Goal: Navigation & Orientation: Find specific page/section

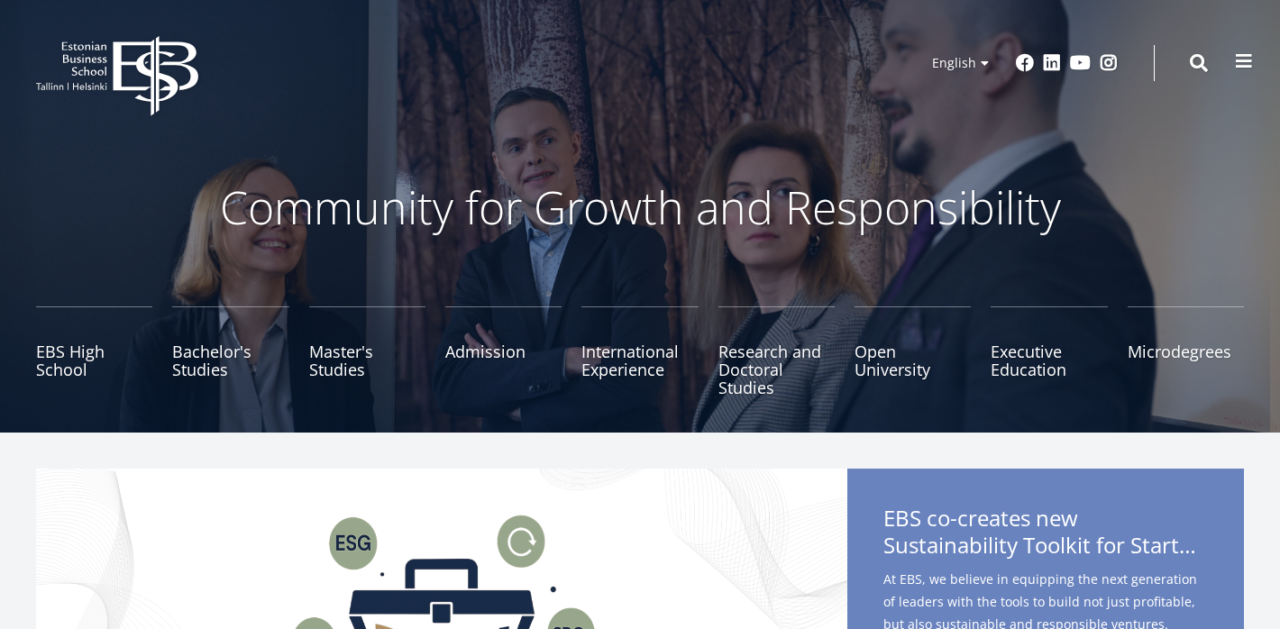
click at [1246, 70] on button at bounding box center [1244, 61] width 36 height 36
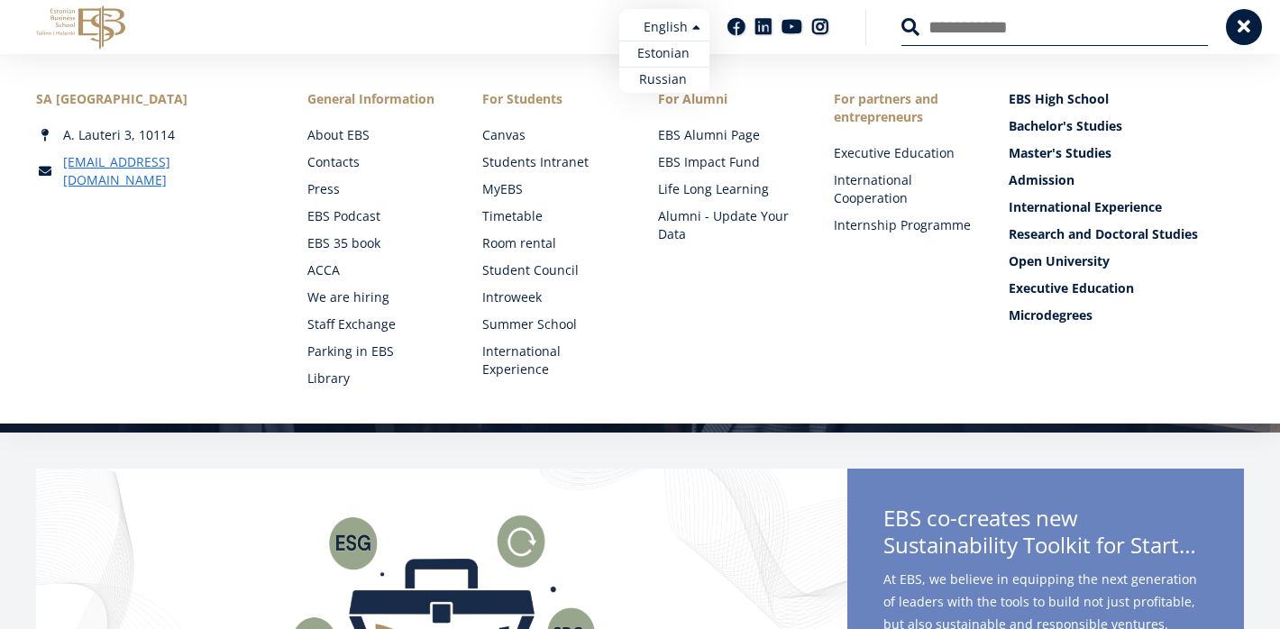
click at [689, 23] on ul "Estonian English Russian" at bounding box center [664, 51] width 90 height 84
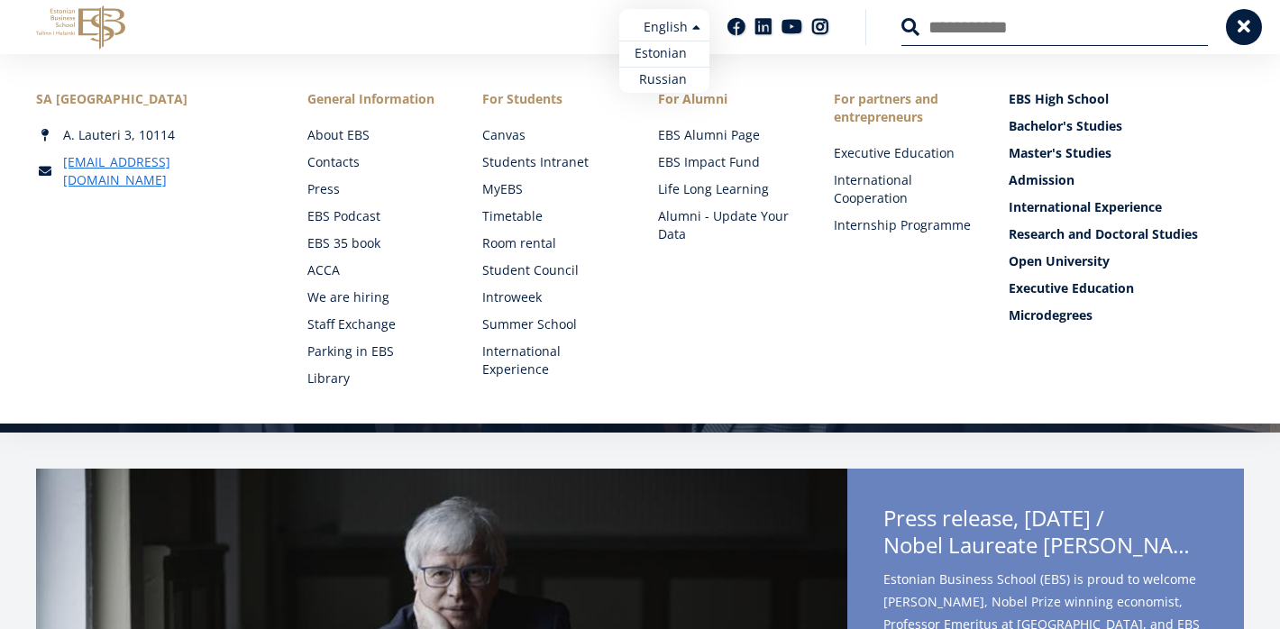
click at [673, 56] on link "Estonian" at bounding box center [664, 54] width 90 height 26
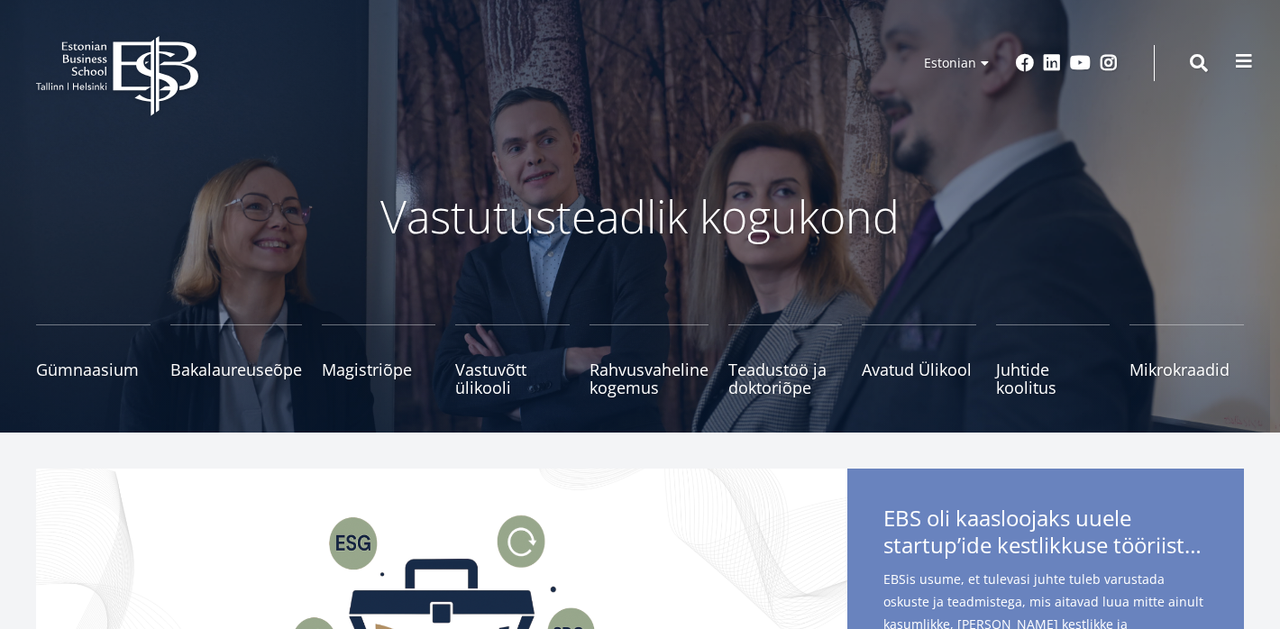
click at [1245, 59] on span at bounding box center [1244, 61] width 18 height 18
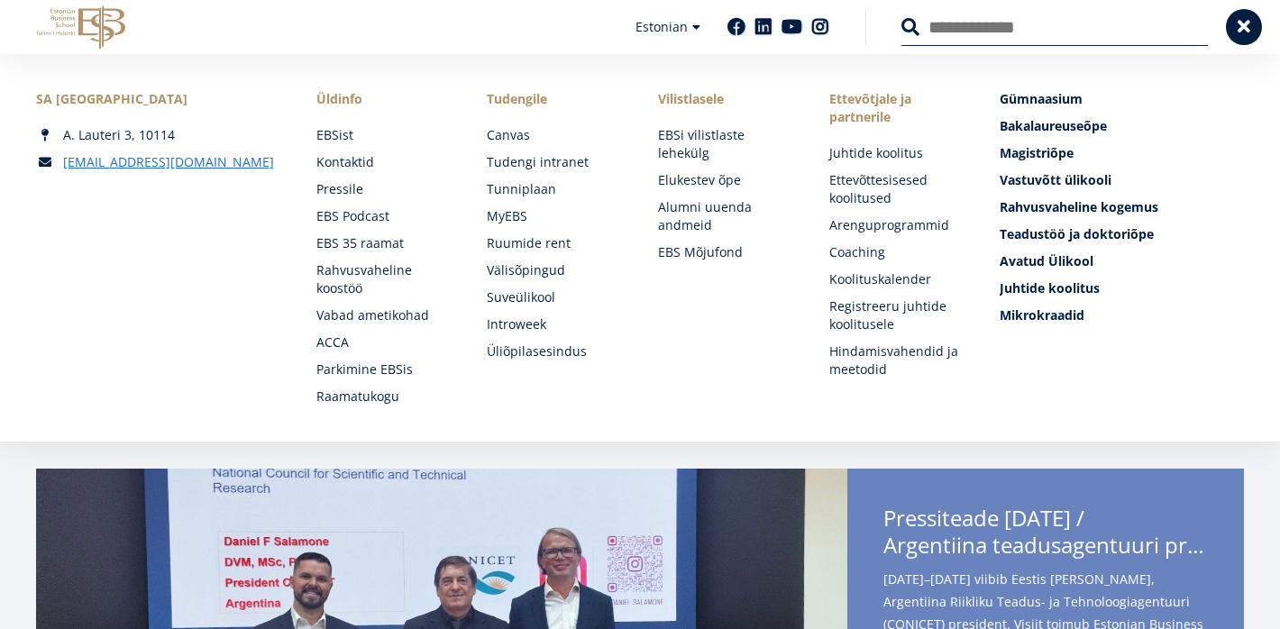
click at [514, 97] on link "Tudengile" at bounding box center [554, 99] width 135 height 18
